Goal: Complete application form: Complete application form

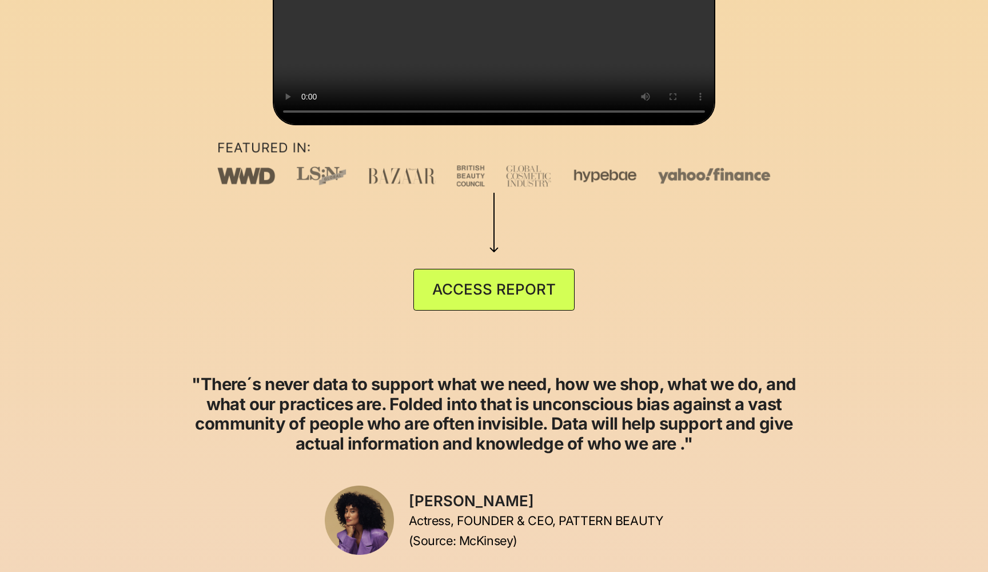
scroll to position [481, 0]
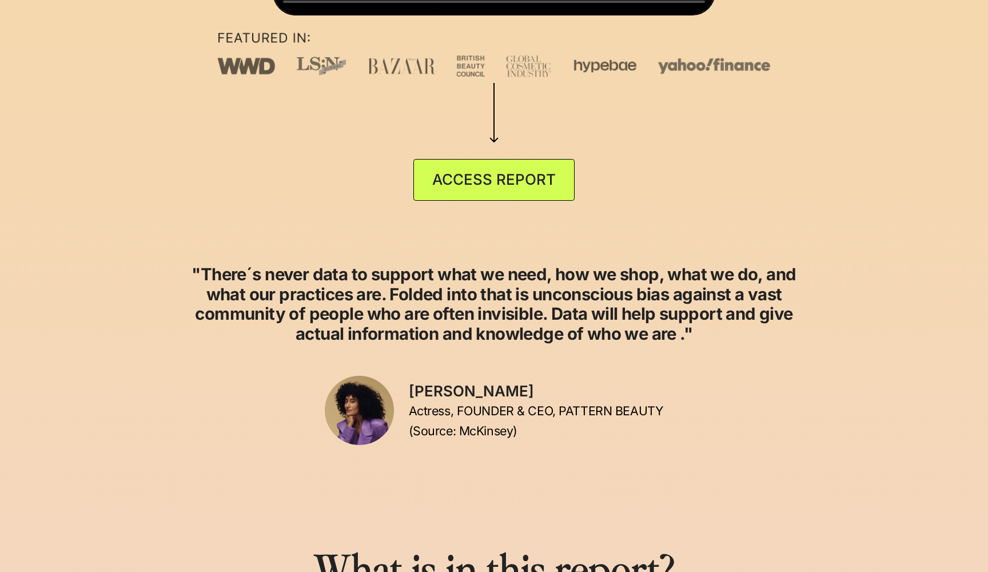
click at [500, 201] on link "ACCESS REPORT" at bounding box center [493, 180] width 161 height 42
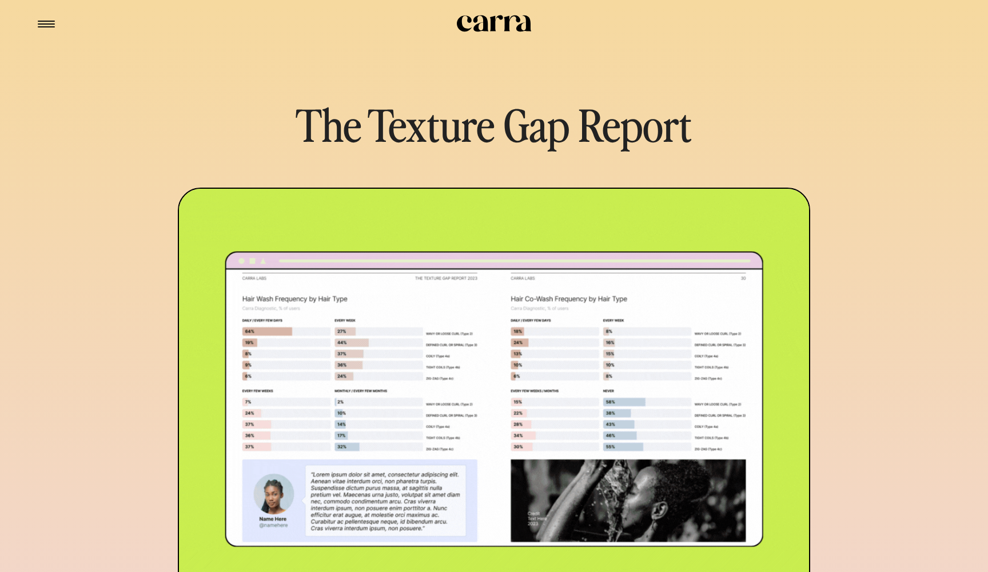
click at [479, 26] on icon at bounding box center [494, 23] width 74 height 17
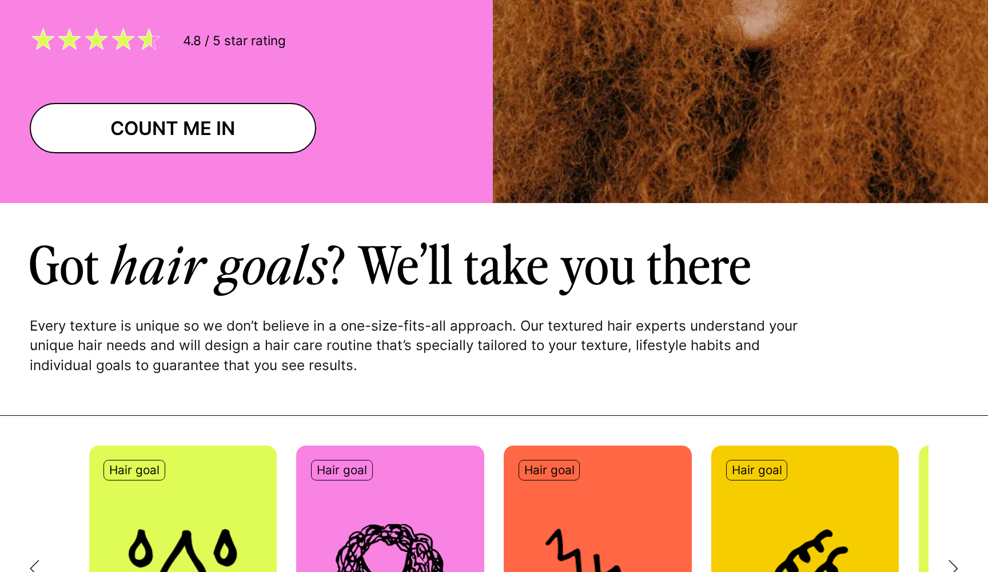
scroll to position [166, 0]
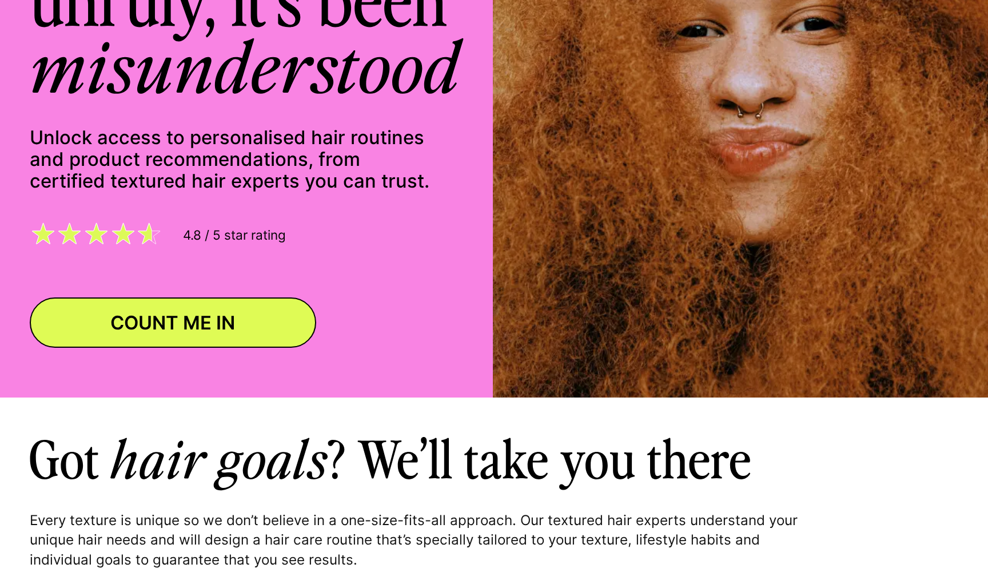
click at [214, 321] on link "COUNT ME IN" at bounding box center [173, 322] width 286 height 50
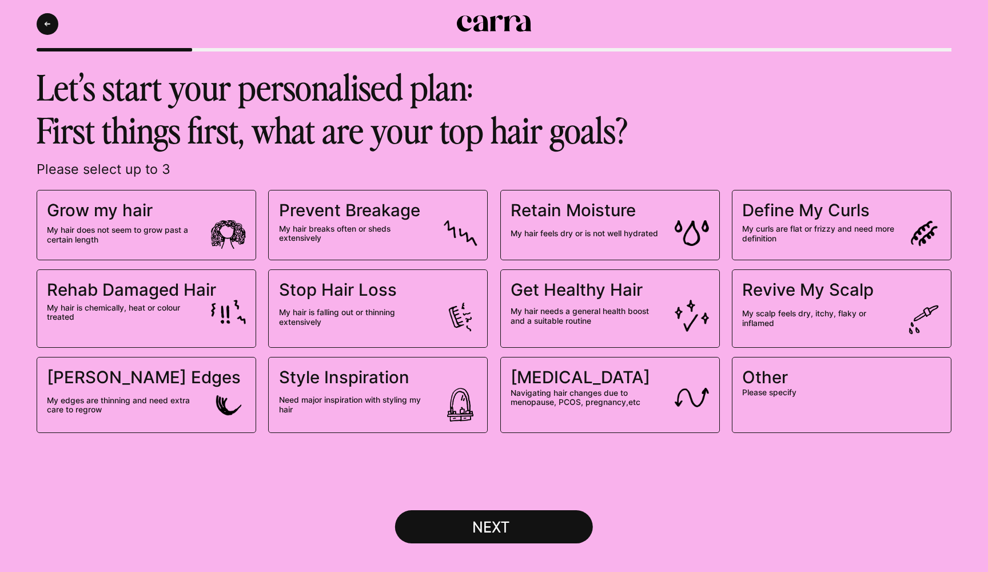
click at [226, 209] on label "Grow my hair My hair does not seem to grow past a certain length" at bounding box center [147, 225] width 220 height 70
click at [0, 0] on input "Grow my hair My hair does not seem to grow past a certain length" at bounding box center [0, 0] width 0 height 0
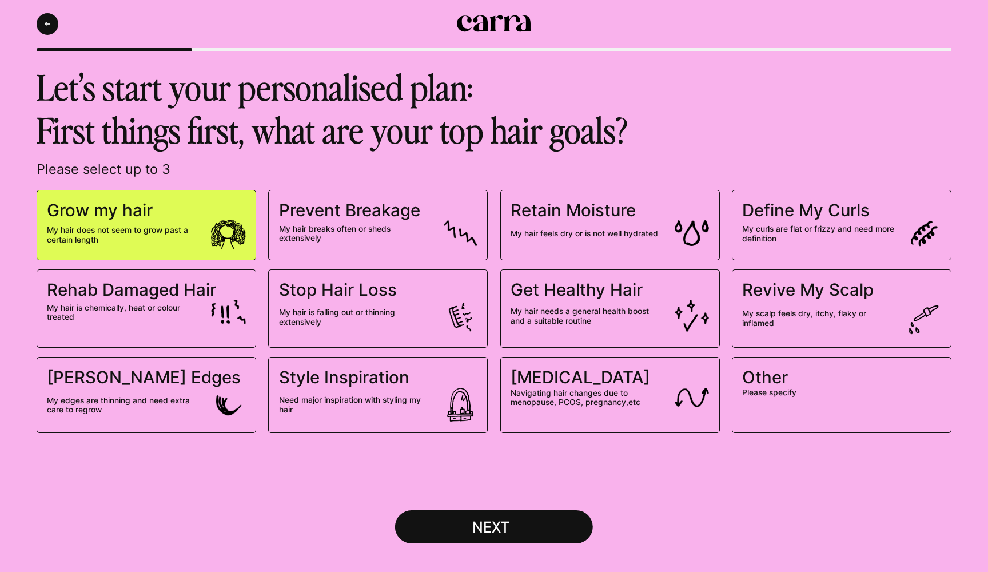
click at [396, 237] on span "My hair breaks often or sheds extensively" at bounding box center [356, 233] width 154 height 19
click at [0, 0] on input "Prevent Breakage My hair breaks often or sheds extensively" at bounding box center [0, 0] width 0 height 0
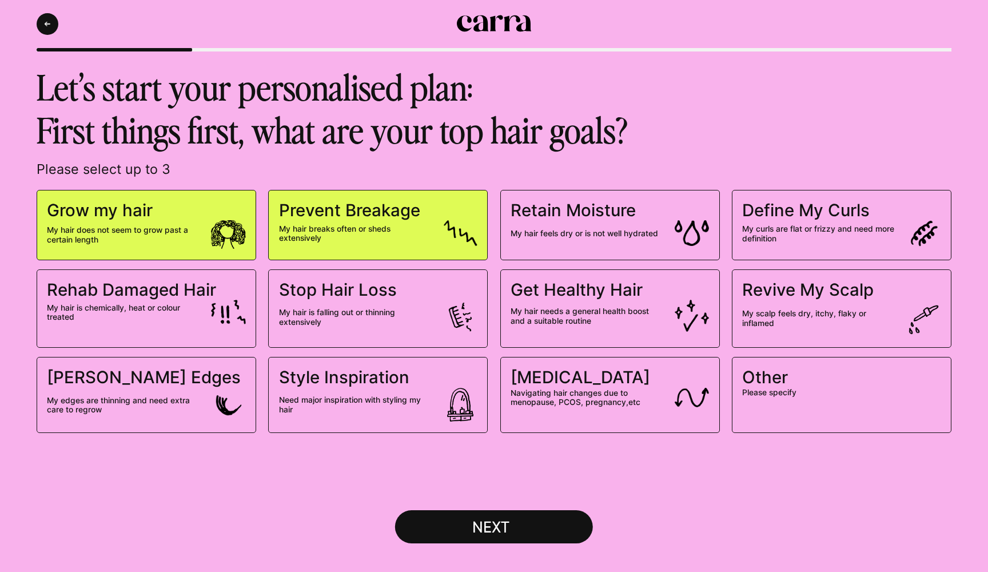
click at [779, 224] on span "My curls are flat or frizzy and need more definition" at bounding box center [819, 233] width 154 height 19
click at [0, 0] on input "Define My Curls My curls are flat or frizzy and need more definition" at bounding box center [0, 0] width 0 height 0
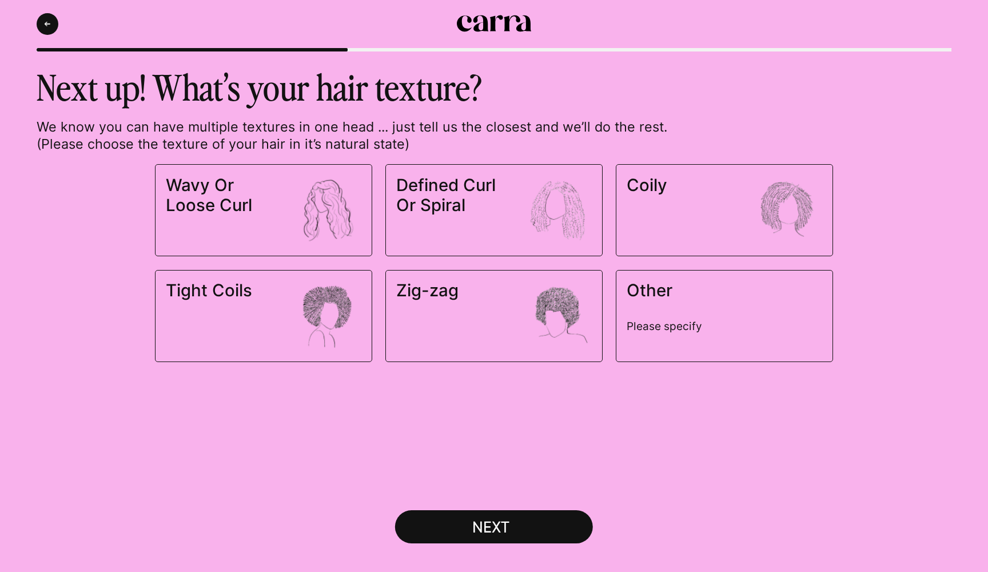
click at [523, 232] on img at bounding box center [557, 209] width 69 height 69
click at [0, 0] on input "Defined Curl Or Spiral" at bounding box center [0, 0] width 0 height 0
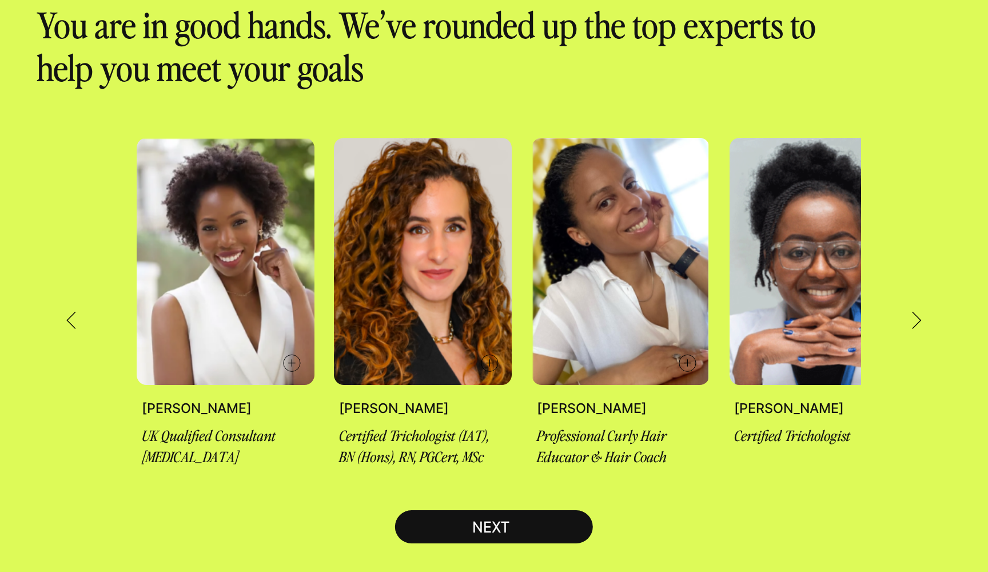
scroll to position [73, 0]
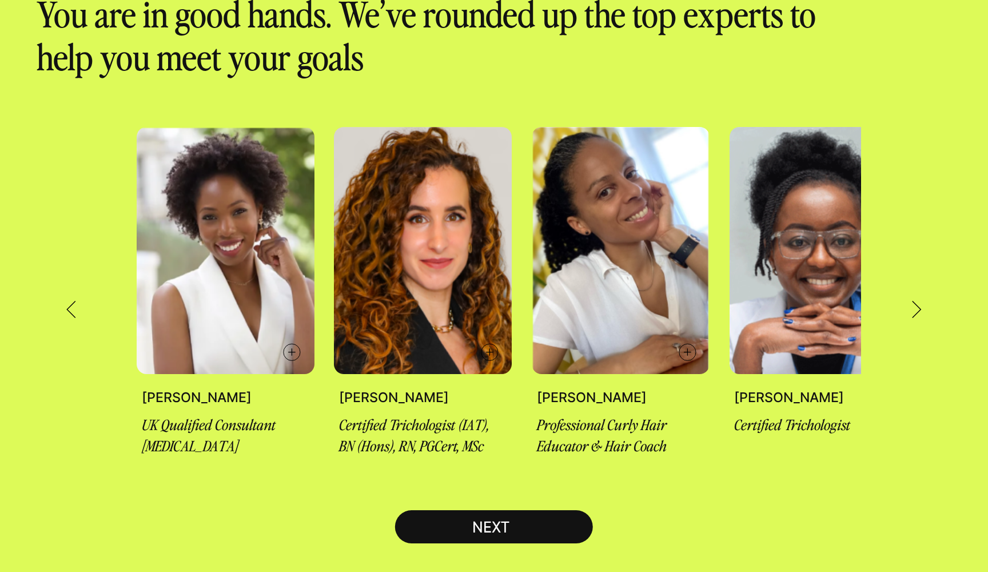
click at [496, 535] on div "NEXT" at bounding box center [494, 526] width 78 height 19
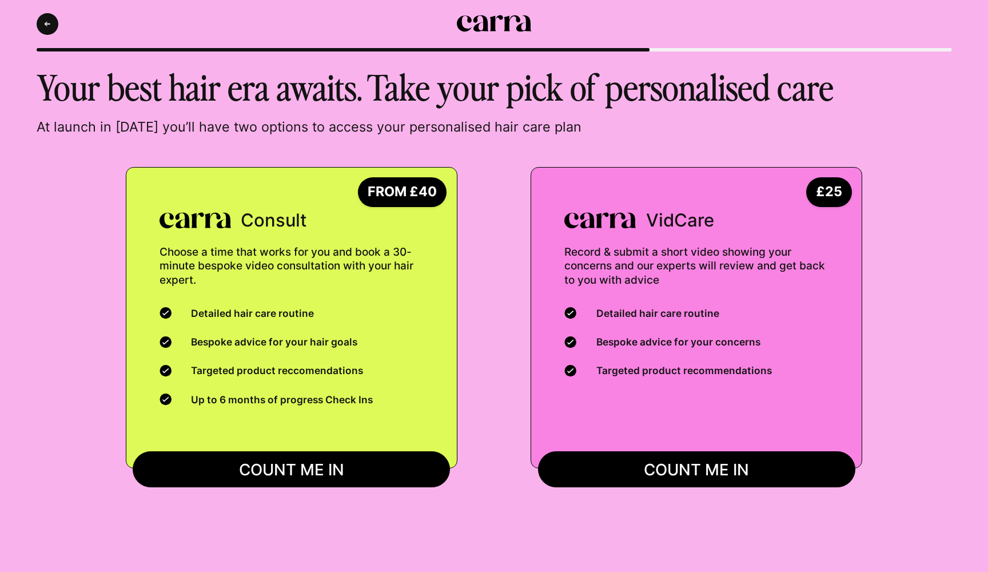
click at [506, 26] on icon at bounding box center [494, 23] width 74 height 17
click at [50, 22] on icon "Back" at bounding box center [48, 24] width 6 height 5
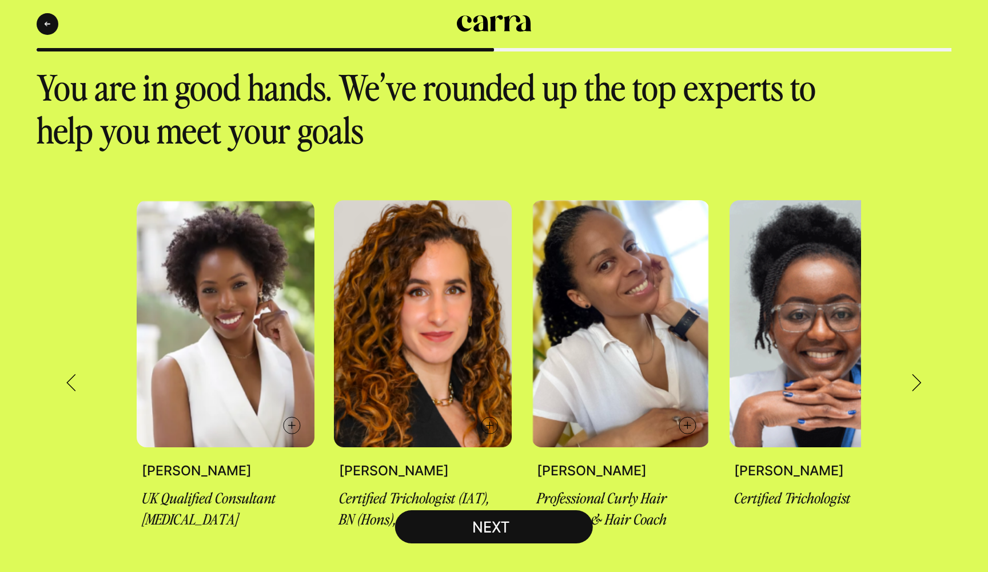
click at [485, 29] on icon at bounding box center [494, 23] width 74 height 17
